Goal: Transaction & Acquisition: Obtain resource

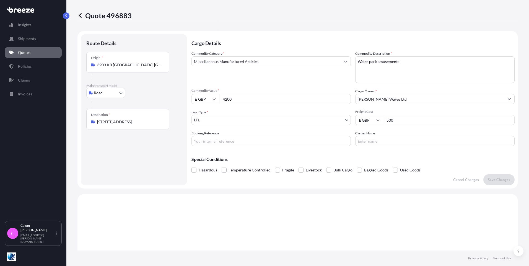
select select "Road"
select select "1"
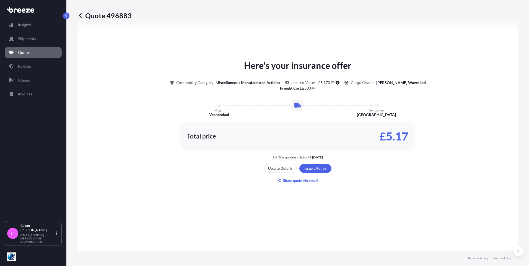
click at [28, 48] on link "Quotes" at bounding box center [33, 52] width 57 height 11
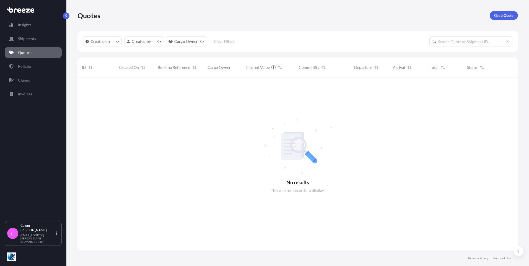
scroll to position [172, 436]
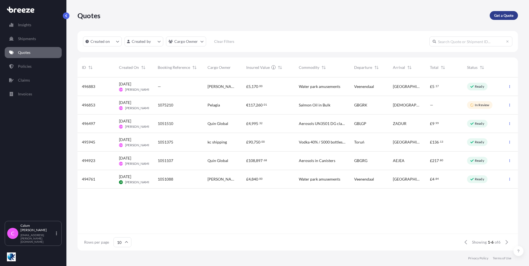
click at [500, 15] on p "Get a Quote" at bounding box center [503, 16] width 19 height 6
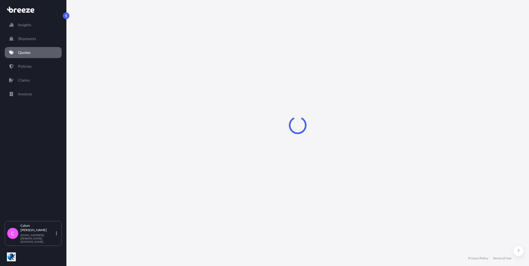
select select "Sea"
select select "1"
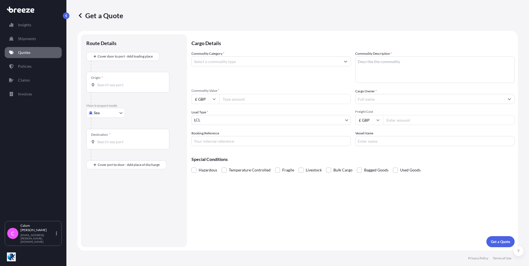
click at [205, 62] on input "Commodity Category *" at bounding box center [266, 61] width 149 height 10
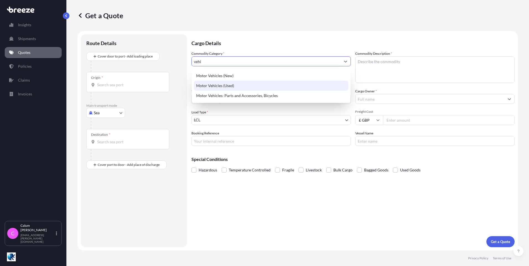
click at [215, 84] on div "Motor Vehicles (Used)" at bounding box center [271, 86] width 154 height 10
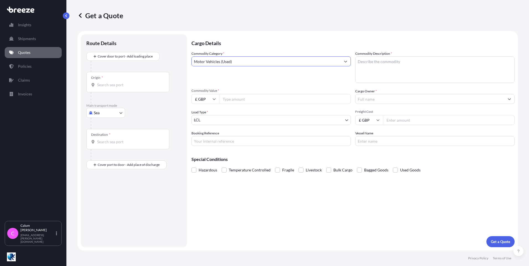
type input "Motor Vehicles (Used)"
click at [375, 67] on textarea "Commodity Description *" at bounding box center [434, 69] width 159 height 27
drag, startPoint x: 373, startPoint y: 64, endPoint x: 378, endPoint y: 64, distance: 5.3
click at [373, 63] on textarea "Commodity Description *" at bounding box center [434, 69] width 159 height 27
paste textarea "fleet of karts from TB KART"
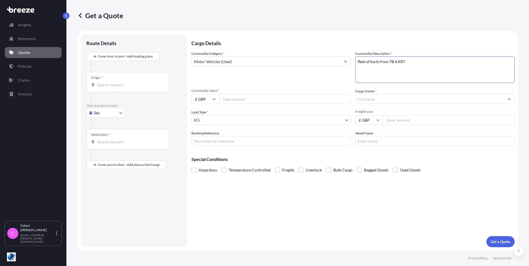
type textarea "fleet of karts from TB KART"
click at [270, 102] on input "Commodity Value *" at bounding box center [285, 99] width 132 height 10
type input "100000"
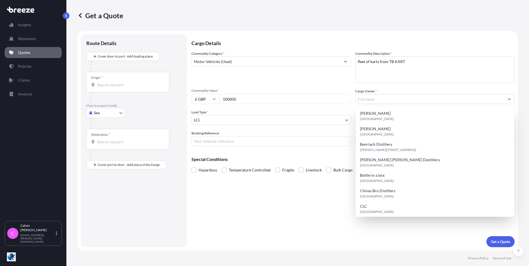
click at [198, 98] on input "£ GBP" at bounding box center [205, 99] width 28 height 10
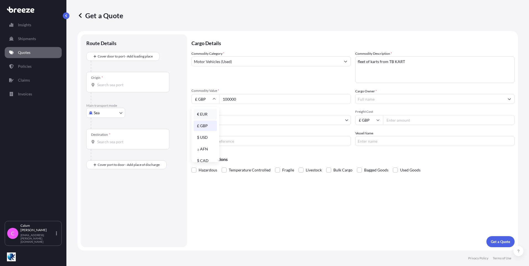
click at [204, 115] on div "€ EUR" at bounding box center [205, 114] width 23 height 11
type input "€ EUR"
click at [368, 98] on input "Cargo Owner *" at bounding box center [429, 99] width 149 height 10
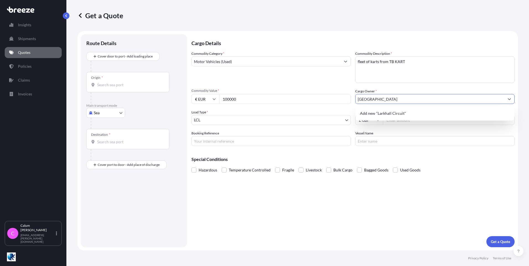
type input "[GEOGRAPHIC_DATA]"
click at [226, 117] on body "0 options available. 1 option available. 0 options available. 1 option availabl…" at bounding box center [264, 133] width 529 height 266
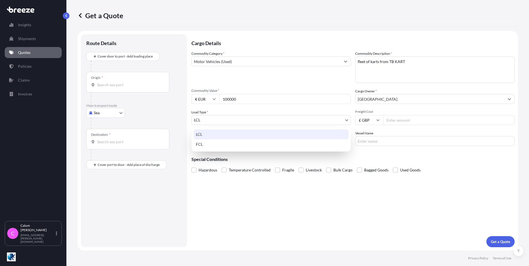
click at [204, 134] on div "LCL" at bounding box center [271, 134] width 155 height 10
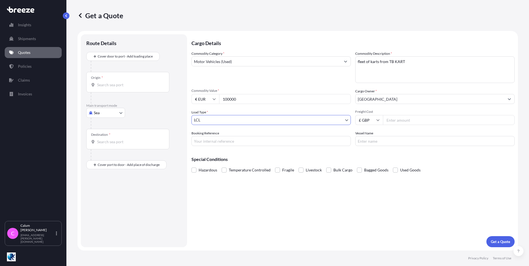
click at [207, 121] on body "0 options available. 1 option available. 0 options available. 1 option availabl…" at bounding box center [264, 133] width 529 height 266
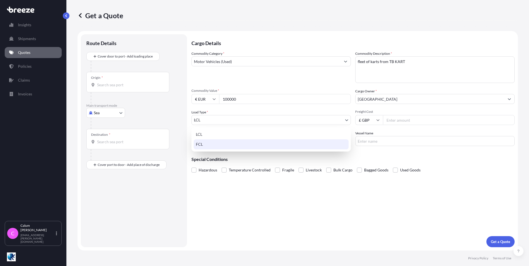
click at [202, 141] on div "FCL" at bounding box center [271, 144] width 155 height 10
select select "2"
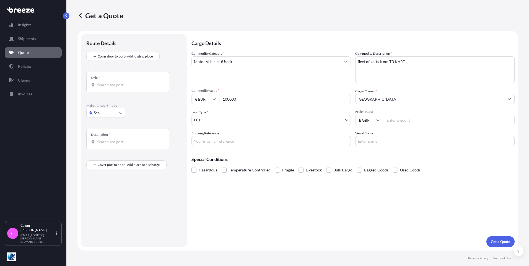
click at [396, 120] on input "Freight Cost" at bounding box center [449, 120] width 132 height 10
click at [392, 121] on input "Freight Cost" at bounding box center [449, 120] width 132 height 10
click at [393, 120] on input "Freight Cost" at bounding box center [449, 120] width 132 height 10
click at [398, 120] on input "Freight Cost" at bounding box center [449, 120] width 132 height 10
type input "4260"
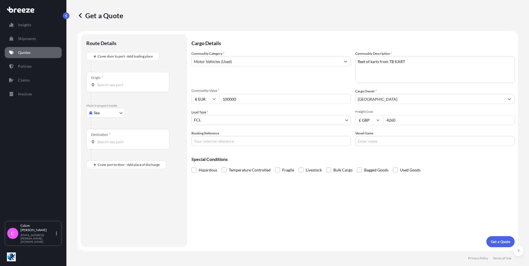
click at [336, 140] on input "Booking Reference" at bounding box center [270, 141] width 159 height 10
paste input "1051586"
type input "1051586"
click at [111, 82] on div "Origin *" at bounding box center [127, 82] width 83 height 20
click at [111, 82] on input "Origin *" at bounding box center [129, 85] width 65 height 6
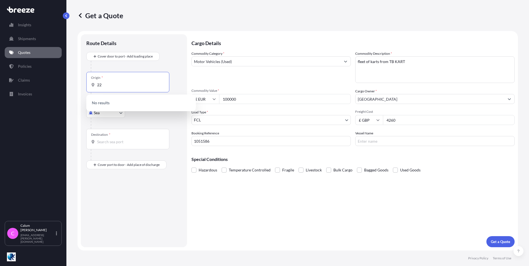
type input "2"
type input "i"
click at [103, 113] on body "Insights Shipments Quotes Policies Claims Invoices C [PERSON_NAME] [EMAIL_ADDRE…" at bounding box center [264, 133] width 529 height 266
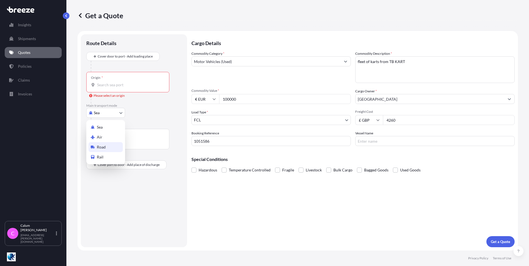
click at [102, 145] on span "Road" at bounding box center [101, 147] width 9 height 6
select select "Road"
select select "1"
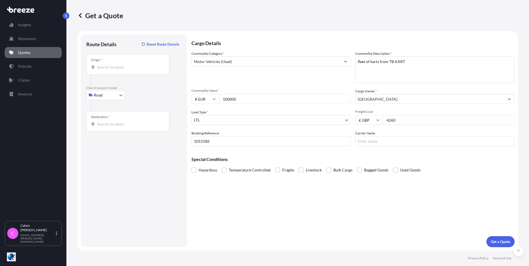
click at [112, 61] on div "Origin *" at bounding box center [127, 64] width 83 height 20
click at [112, 64] on input "Origin *" at bounding box center [129, 67] width 65 height 6
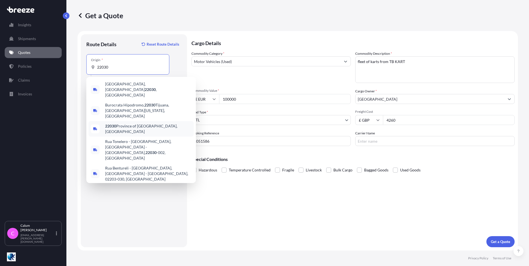
click at [134, 123] on span "22030 Province of [GEOGRAPHIC_DATA], [GEOGRAPHIC_DATA]" at bounding box center [148, 128] width 86 height 11
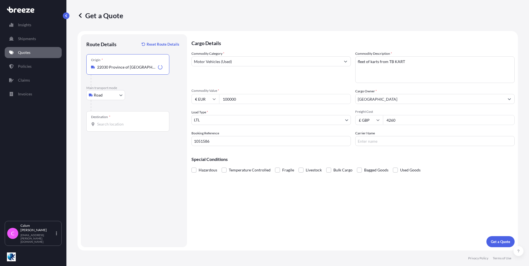
type input "22030 Province of [GEOGRAPHIC_DATA], [GEOGRAPHIC_DATA]"
click at [114, 117] on div "Destination *" at bounding box center [127, 121] width 83 height 20
click at [114, 121] on input "Destination *" at bounding box center [129, 124] width 65 height 6
click at [116, 142] on span "[STREET_ADDRESS]" at bounding box center [140, 143] width 70 height 6
type input "[STREET_ADDRESS]"
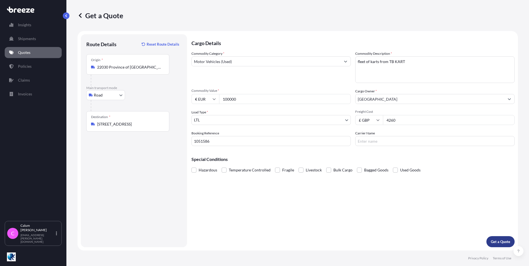
click at [495, 239] on button "Get a Quote" at bounding box center [500, 241] width 28 height 11
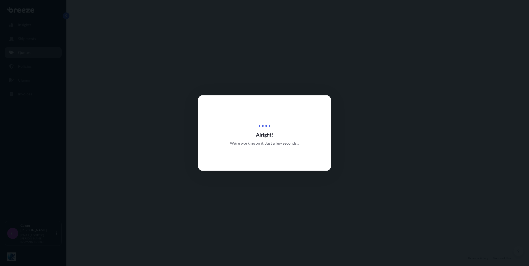
select select "Road"
select select "1"
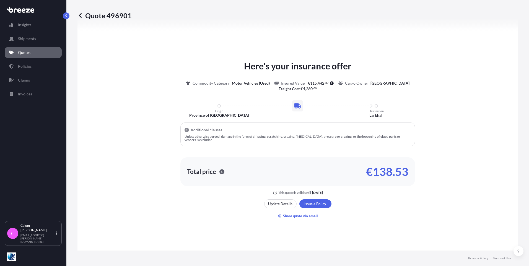
scroll to position [222, 0]
click at [304, 216] on p "Share quote via email" at bounding box center [300, 216] width 35 height 6
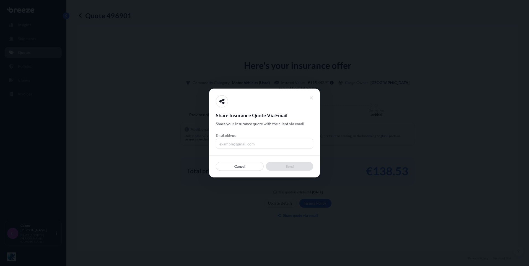
click at [242, 145] on input "Email address" at bounding box center [264, 144] width 97 height 10
type input "[EMAIL_ADDRESS][PERSON_NAME][DOMAIN_NAME]"
